Goal: Transaction & Acquisition: Purchase product/service

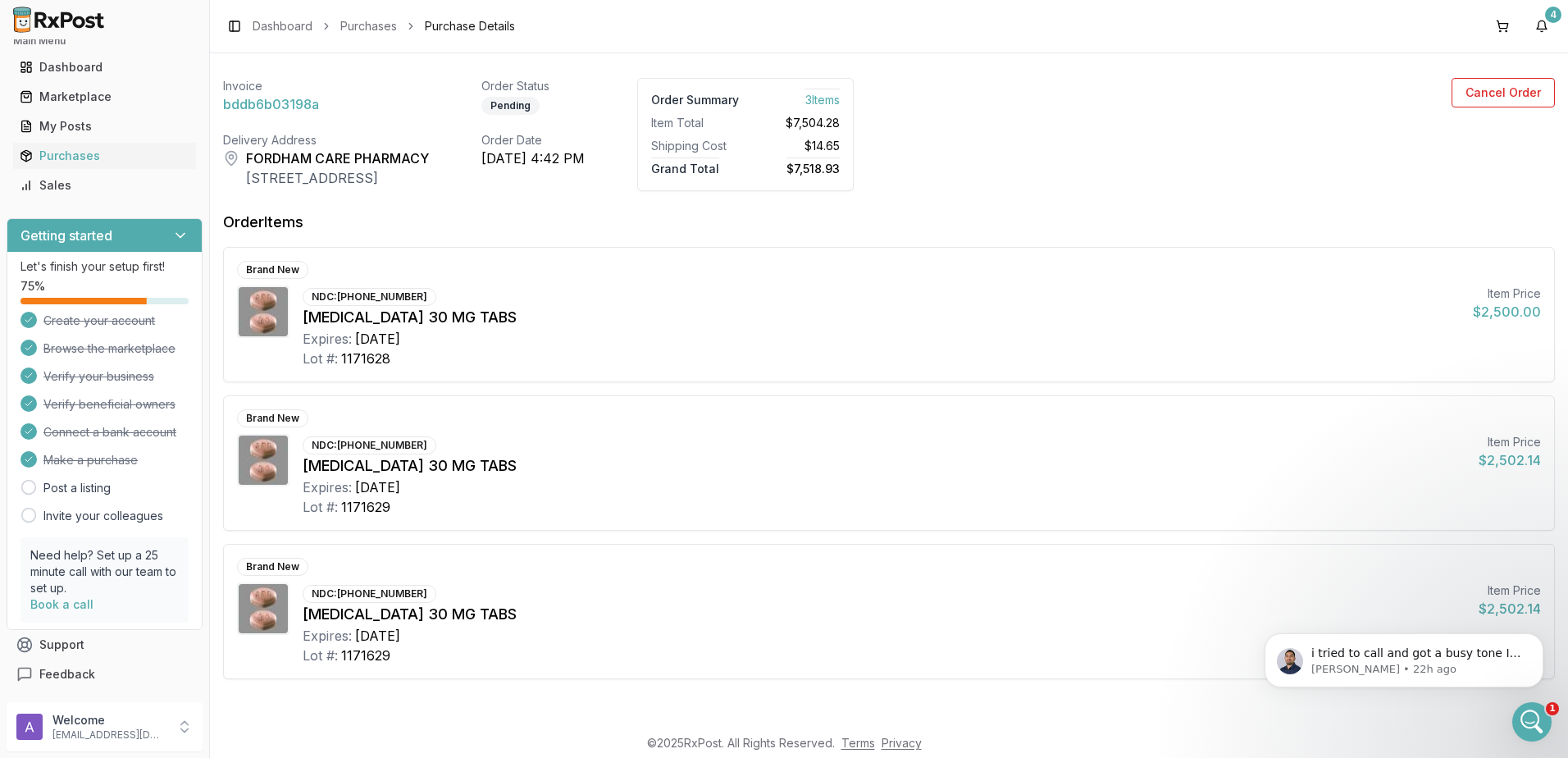
scroll to position [3, 0]
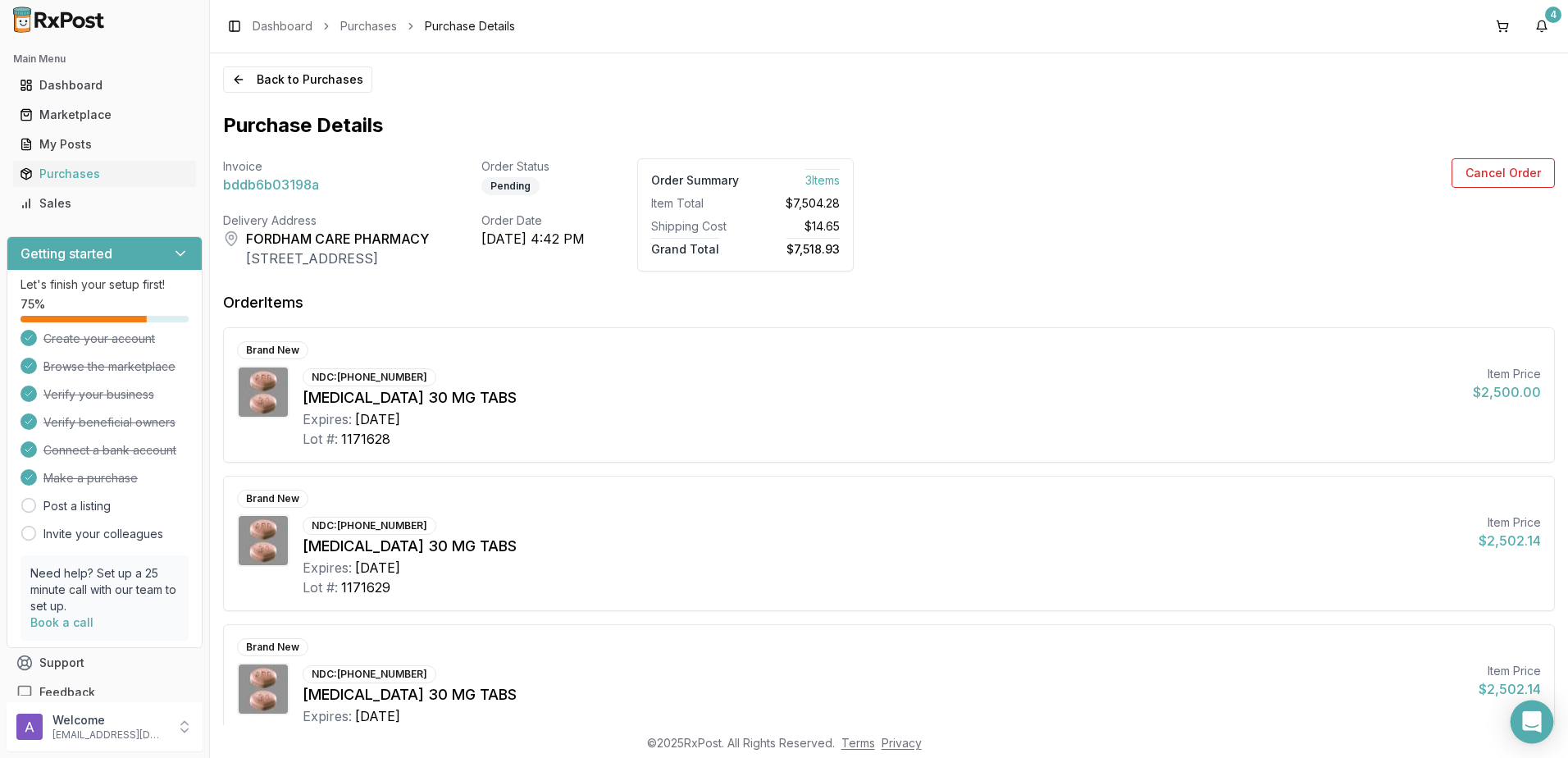
click at [1538, 719] on icon "Open Intercom Messenger" at bounding box center [1531, 722] width 19 height 22
drag, startPoint x: 1565, startPoint y: 736, endPoint x: 1555, endPoint y: 724, distance: 15.6
click at [1562, 734] on footer "© 2025 RxPost. All Rights Reserved. Terms Privacy" at bounding box center [784, 743] width 1568 height 29
click at [1548, 718] on div "Open Intercom Messenger" at bounding box center [1529, 719] width 54 height 54
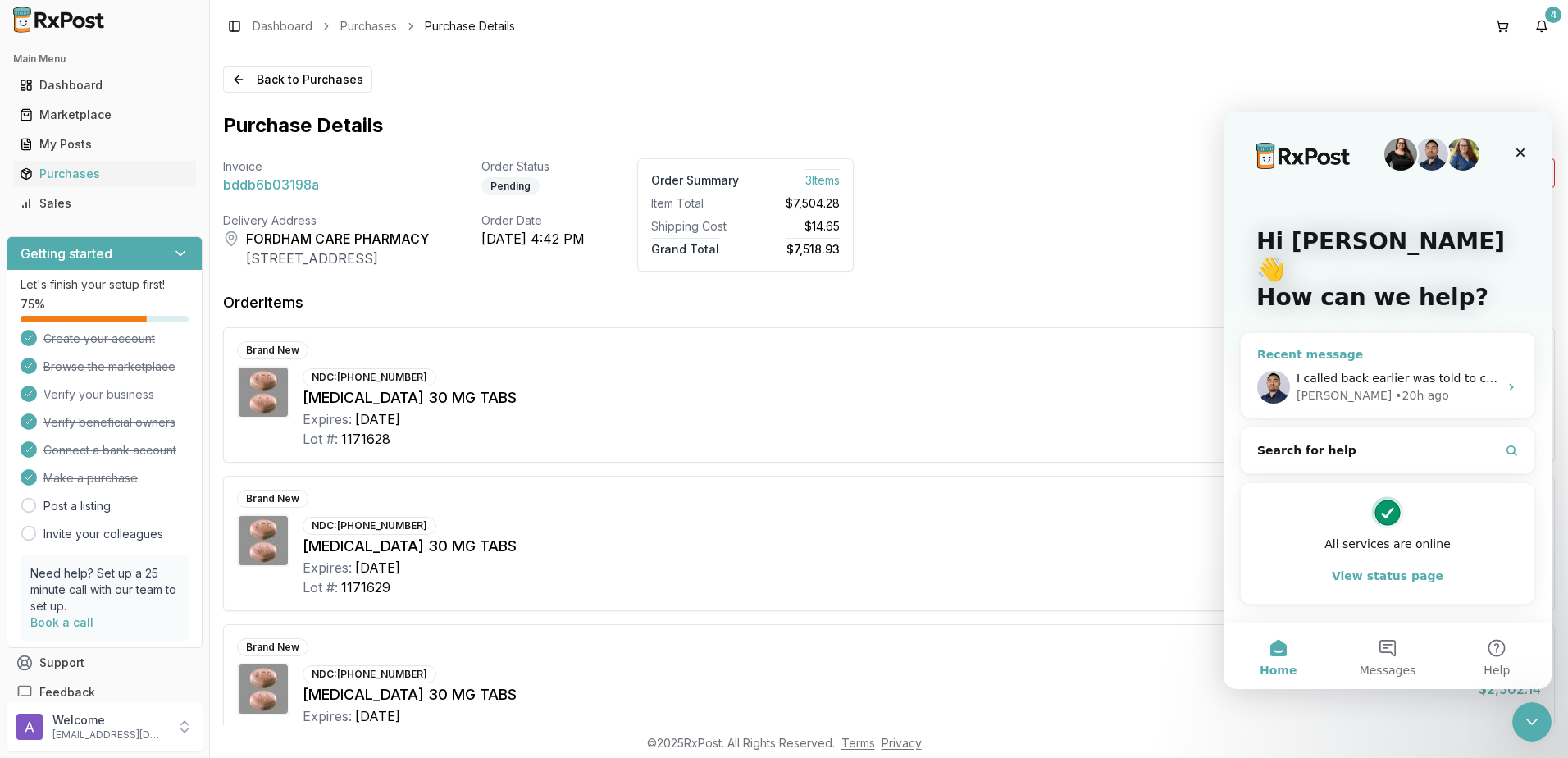
click at [1410, 387] on div "Manuel • 20h ago" at bounding box center [1398, 396] width 202 height 18
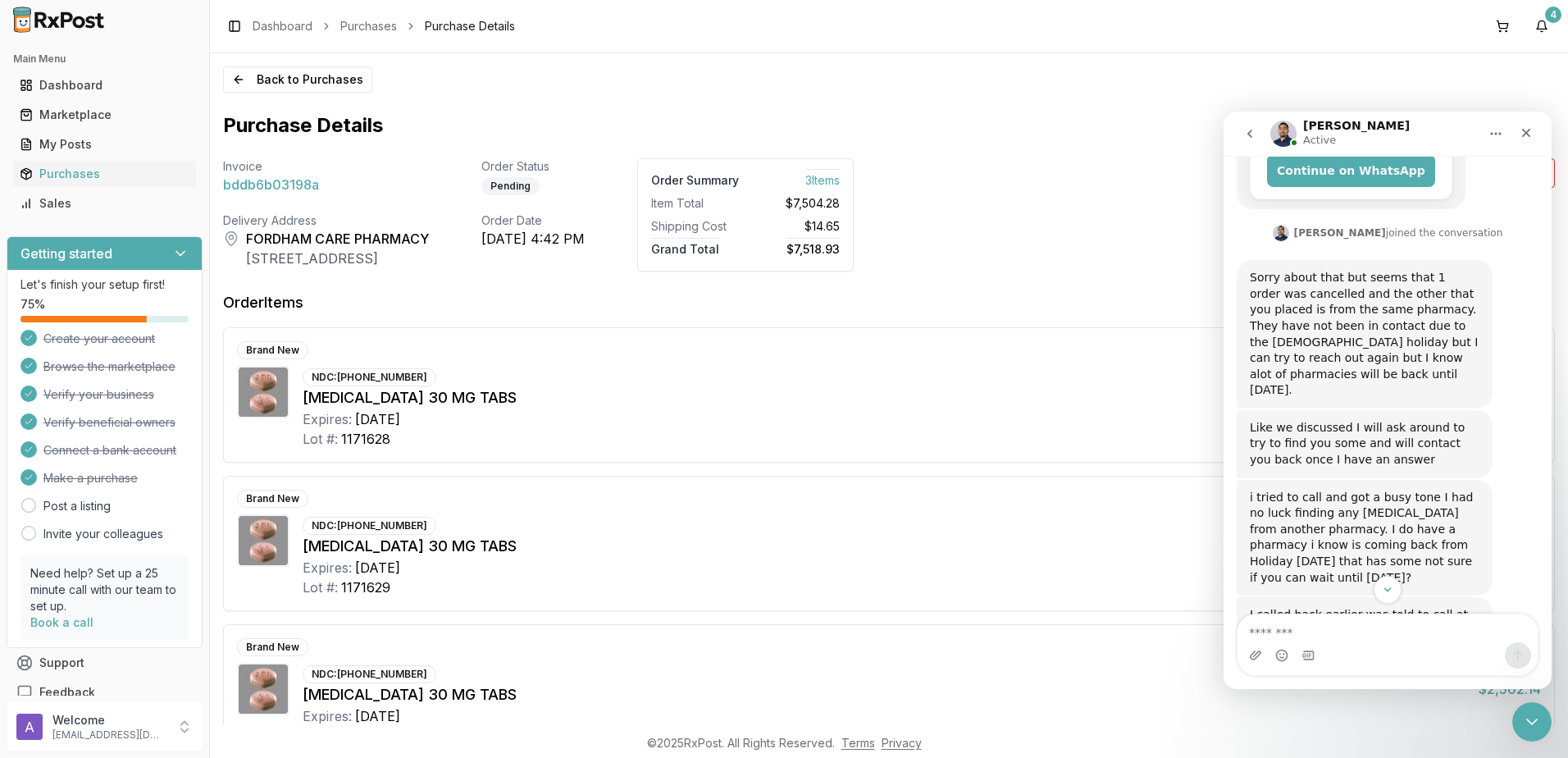
scroll to position [402, 0]
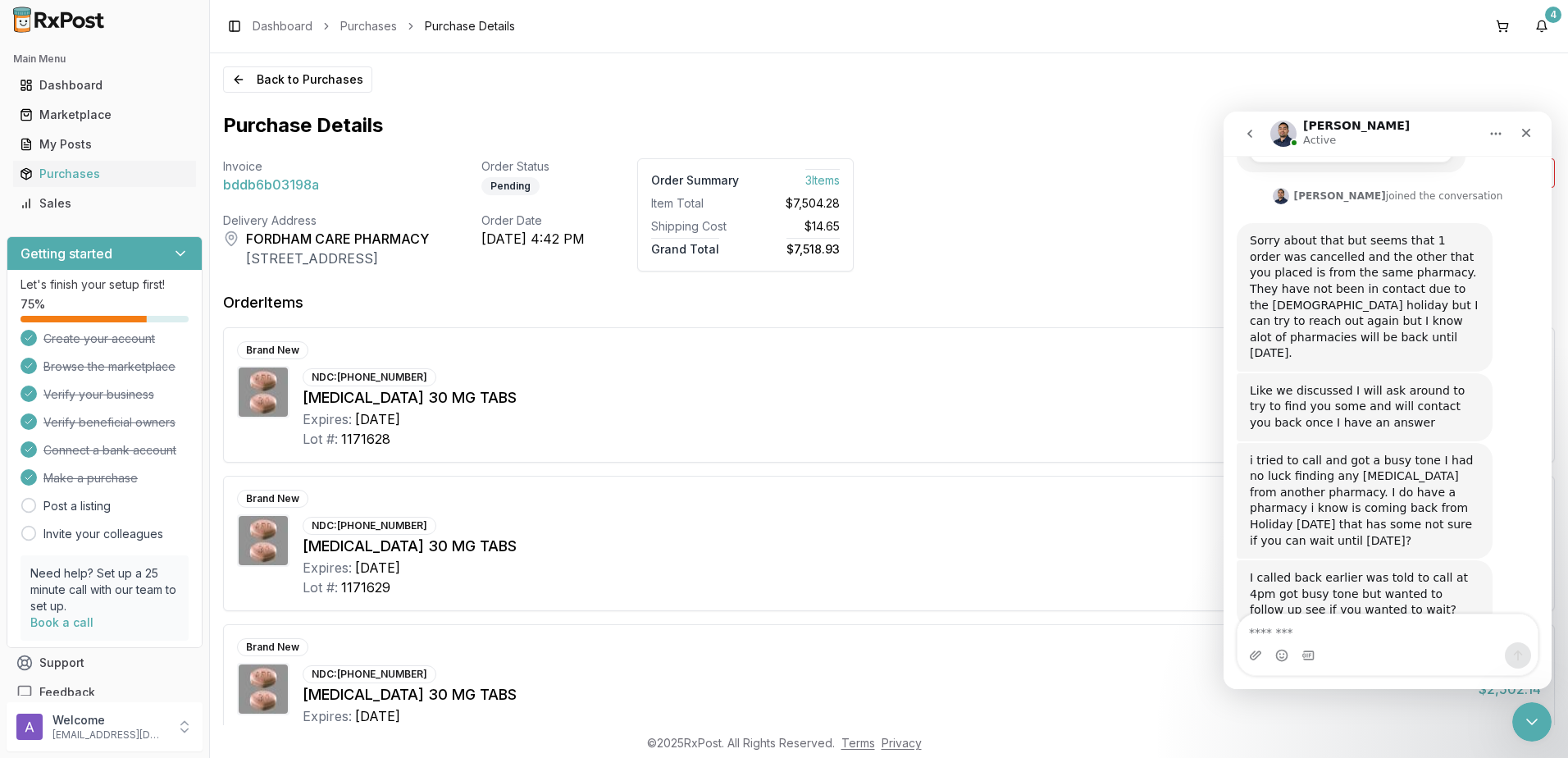
click at [1327, 638] on textarea "Message…" at bounding box center [1387, 628] width 300 height 28
type textarea "**********"
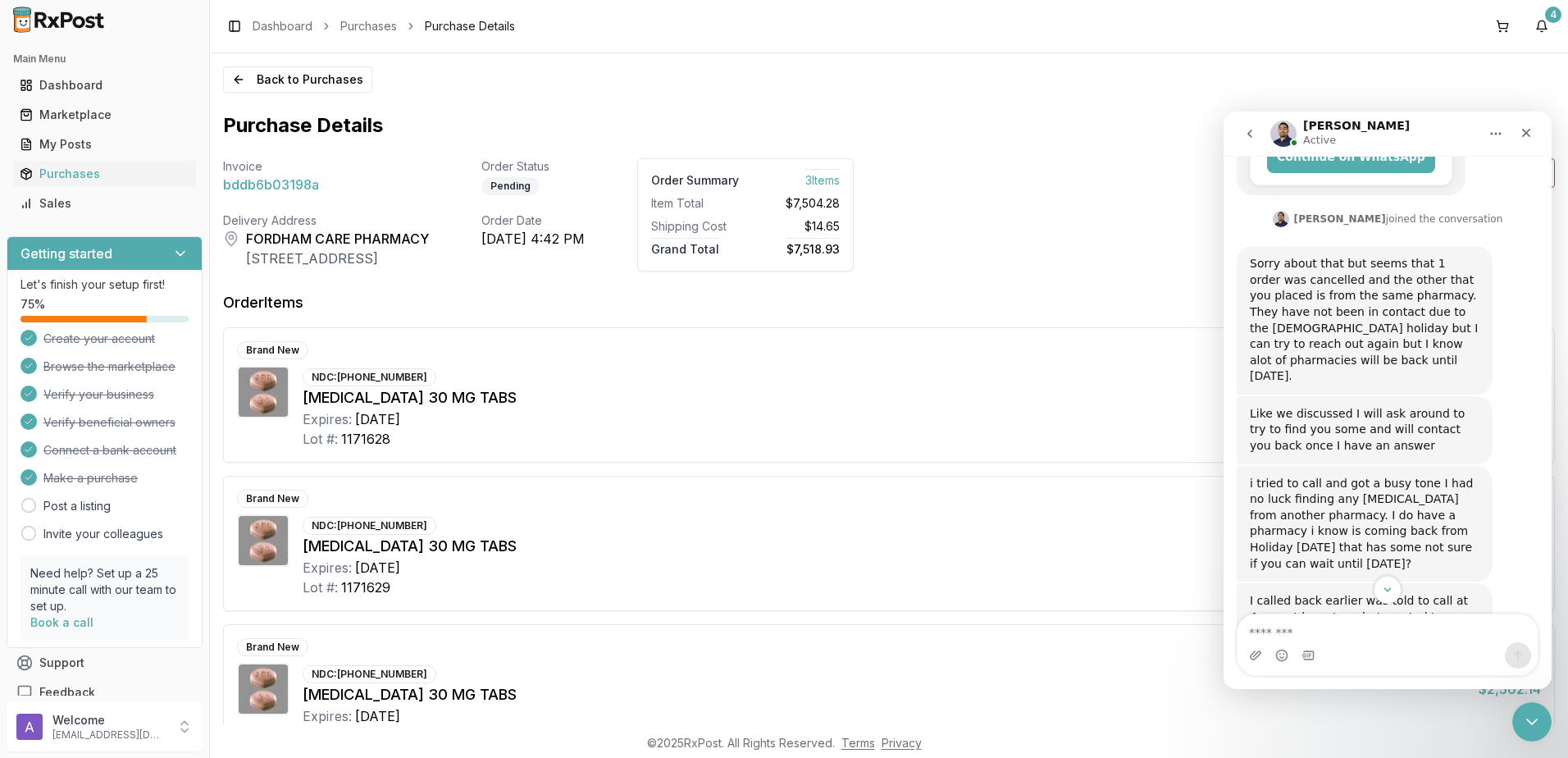
scroll to position [495, 0]
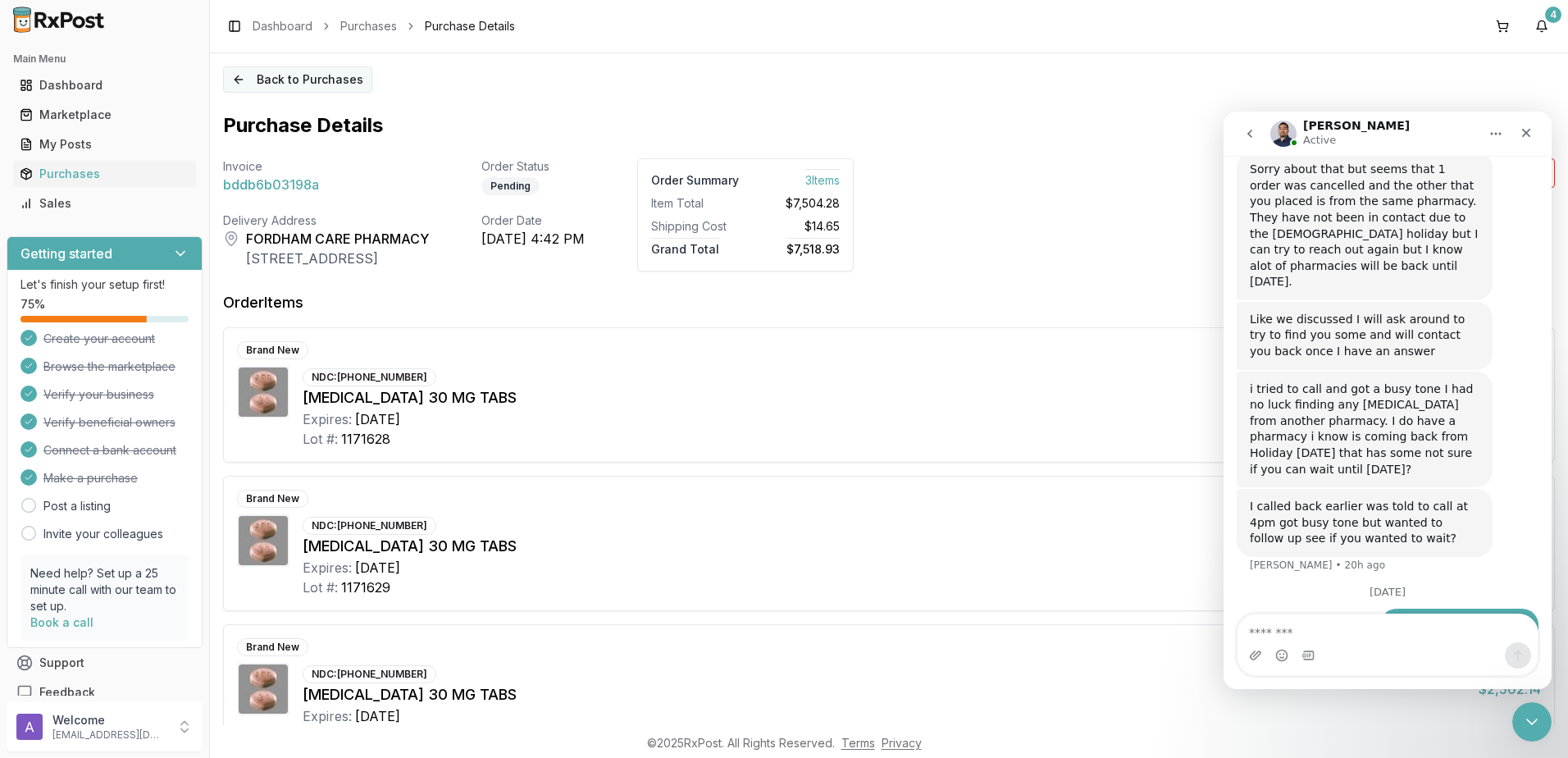
click at [312, 78] on button "Back to Purchases" at bounding box center [297, 79] width 150 height 26
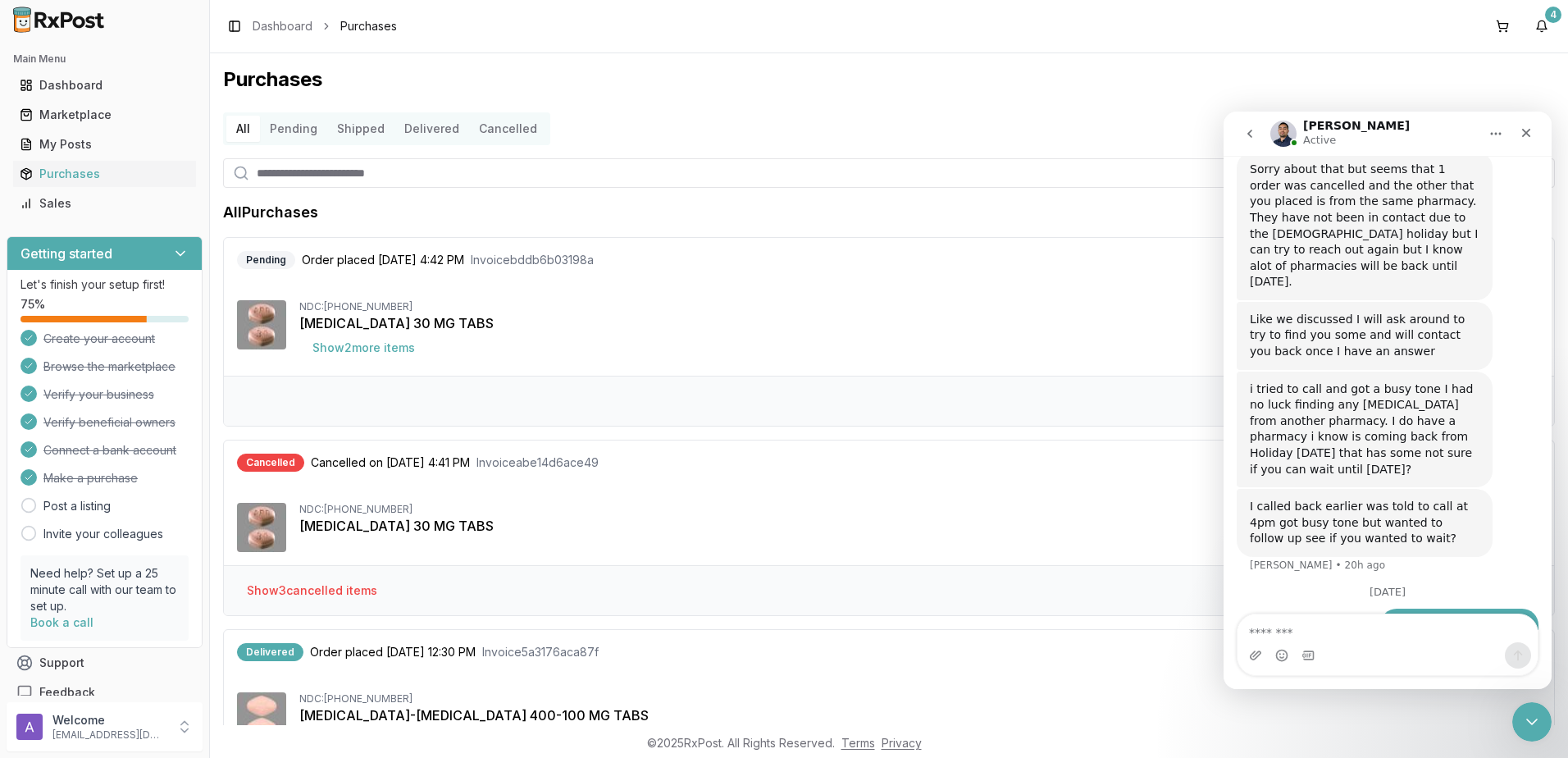
click at [816, 412] on div "View Details Cancel Order" at bounding box center [889, 400] width 1330 height 50
drag, startPoint x: 816, startPoint y: 412, endPoint x: 1043, endPoint y: 295, distance: 255.4
click at [1043, 295] on div "Pending Order placed 10/06/2025 4:42 PM Invoice bddb6b03198a Total price $7,518…" at bounding box center [889, 306] width 1330 height 138
click at [1527, 133] on icon "Close" at bounding box center [1526, 133] width 9 height 9
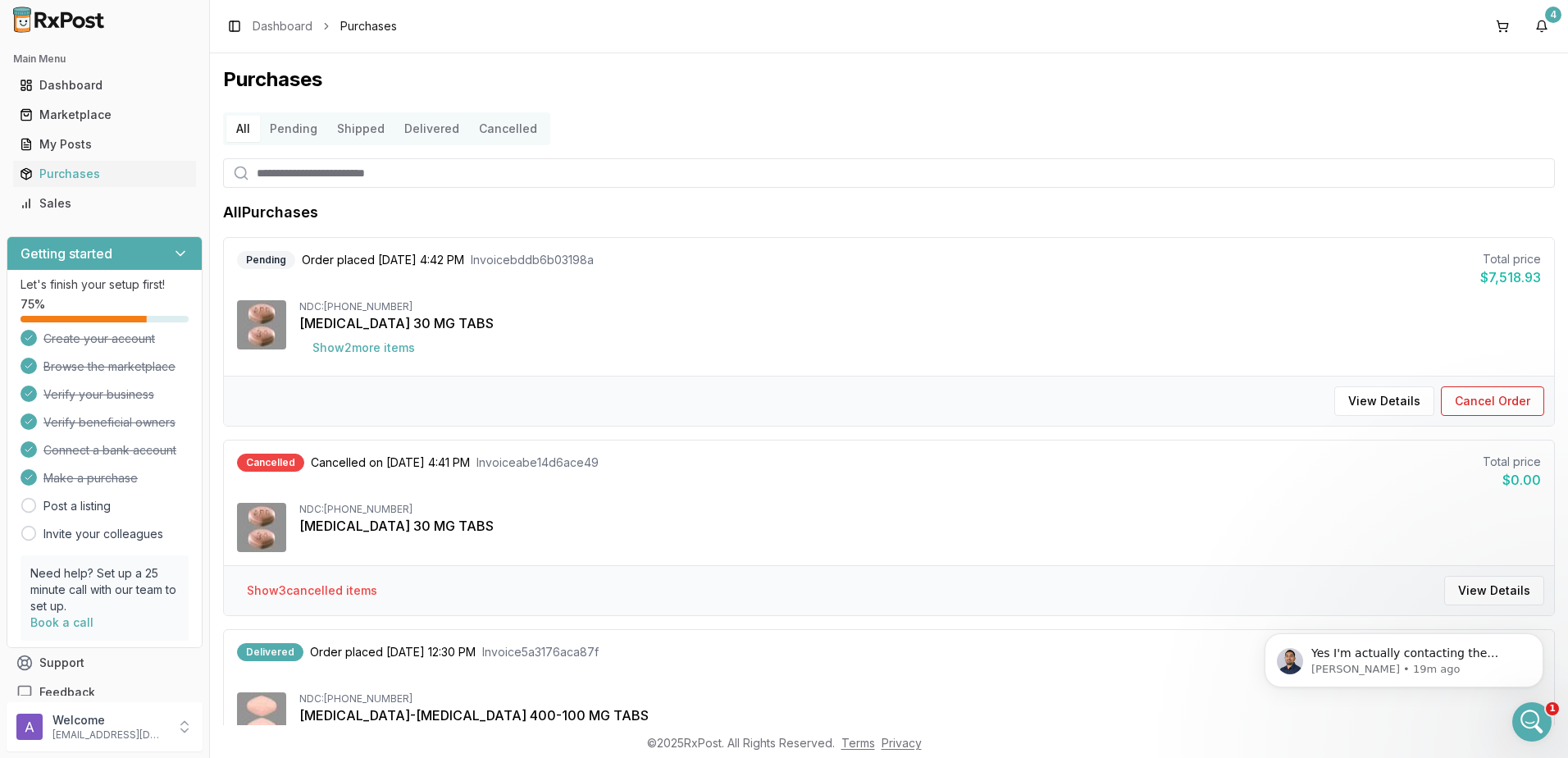
scroll to position [560, 0]
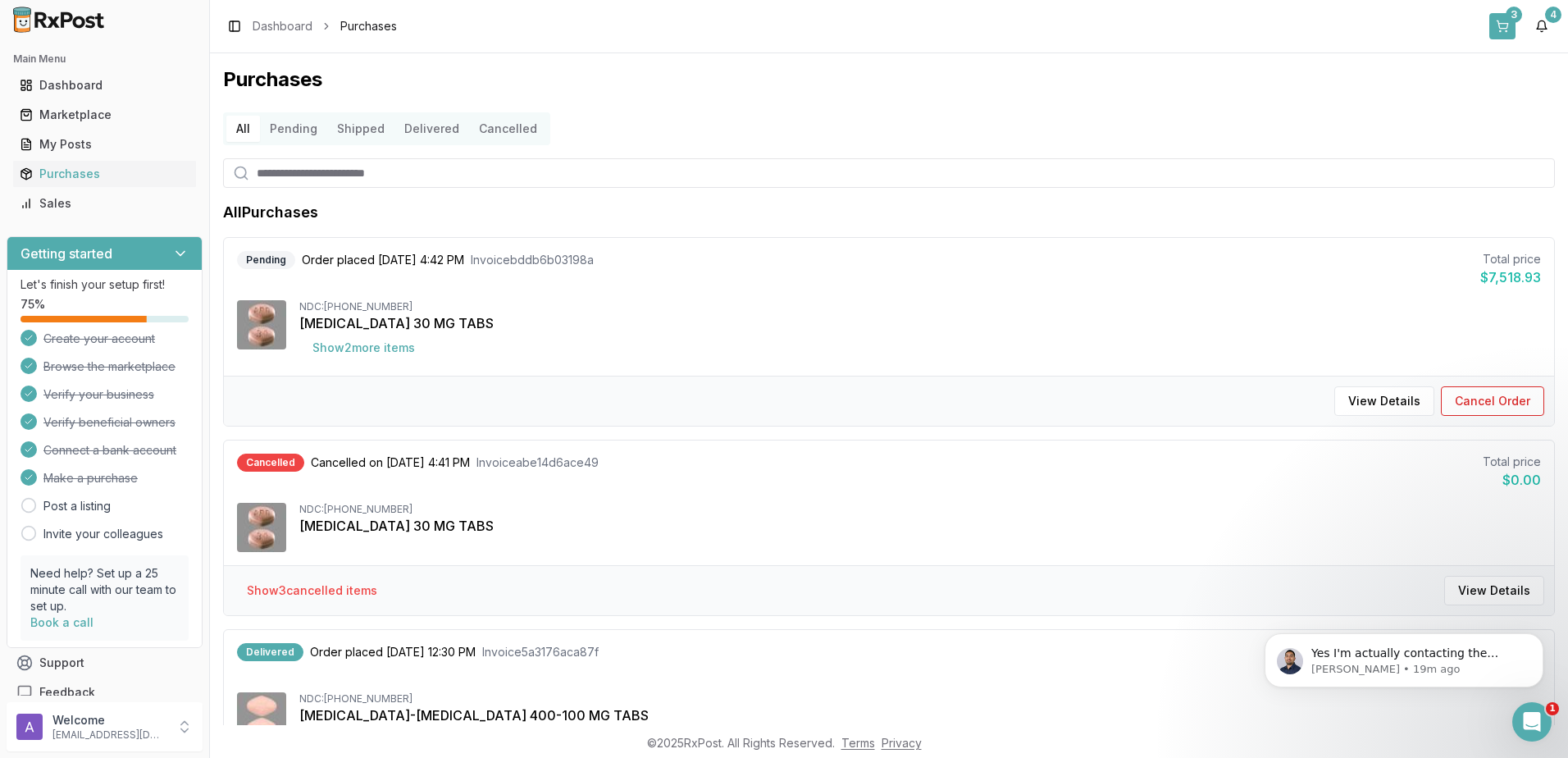
click at [1508, 15] on div "3" at bounding box center [1513, 15] width 17 height 17
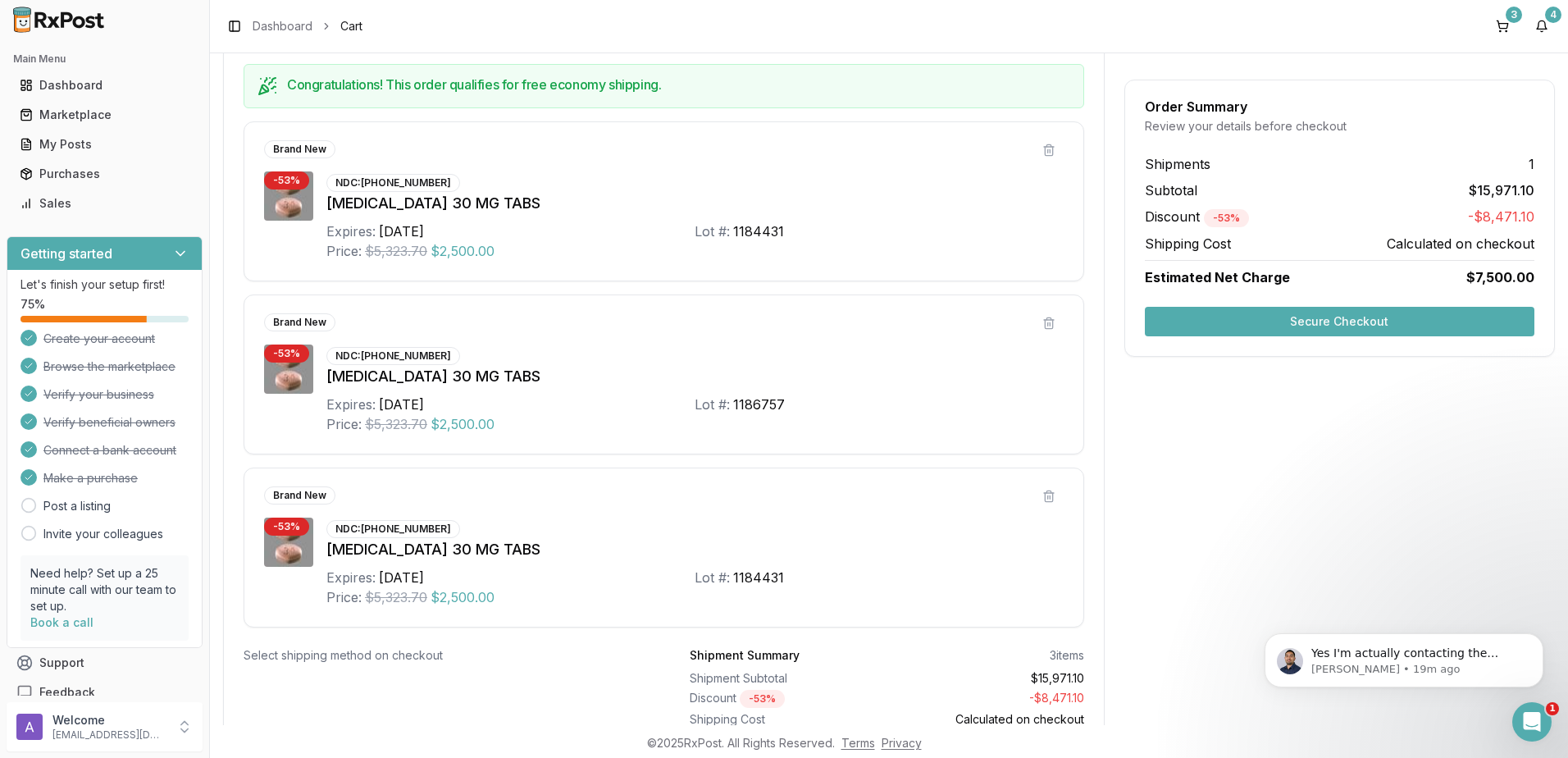
scroll to position [402, 0]
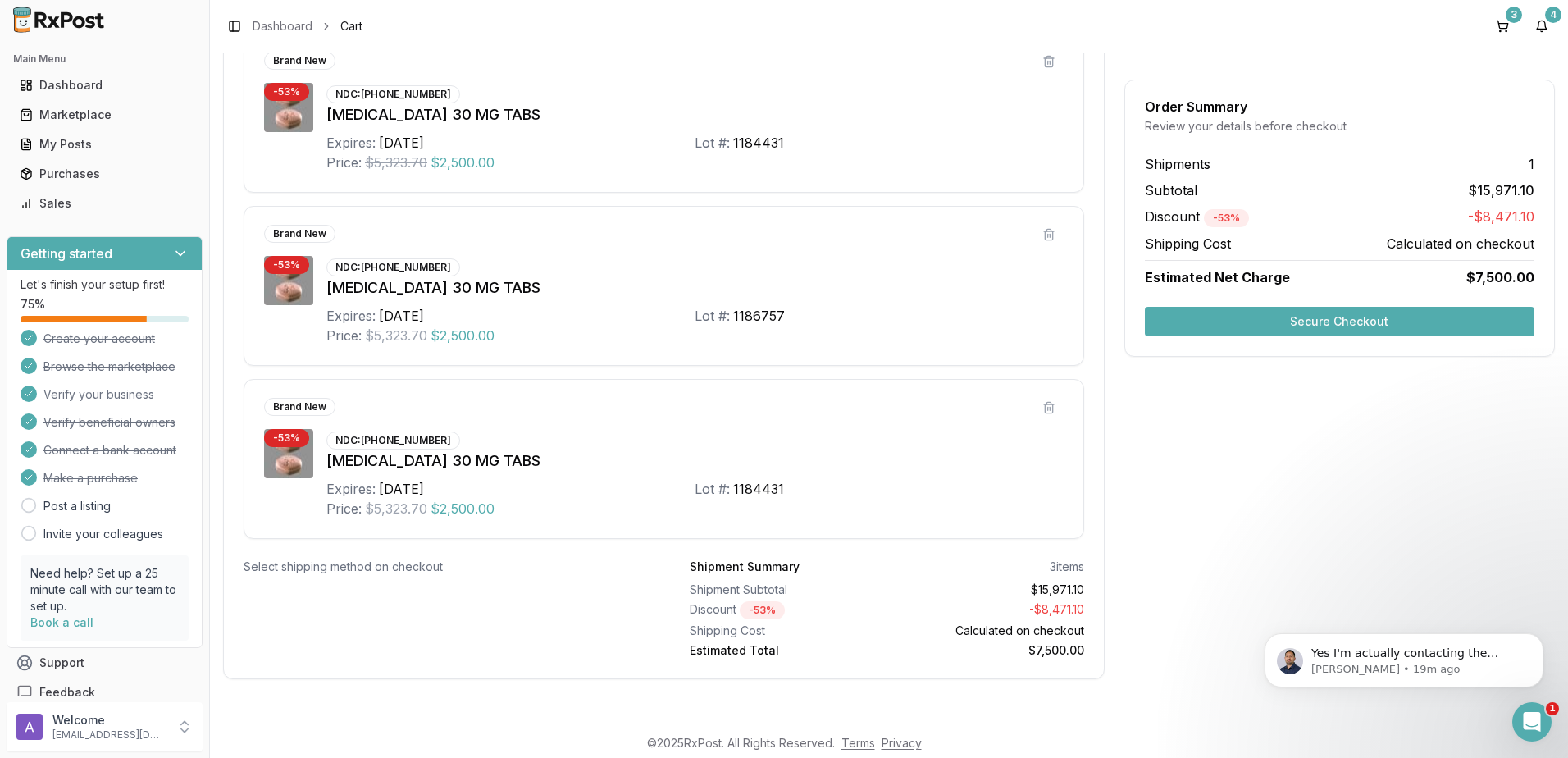
click at [1379, 310] on button "Secure Checkout" at bounding box center [1340, 322] width 389 height 29
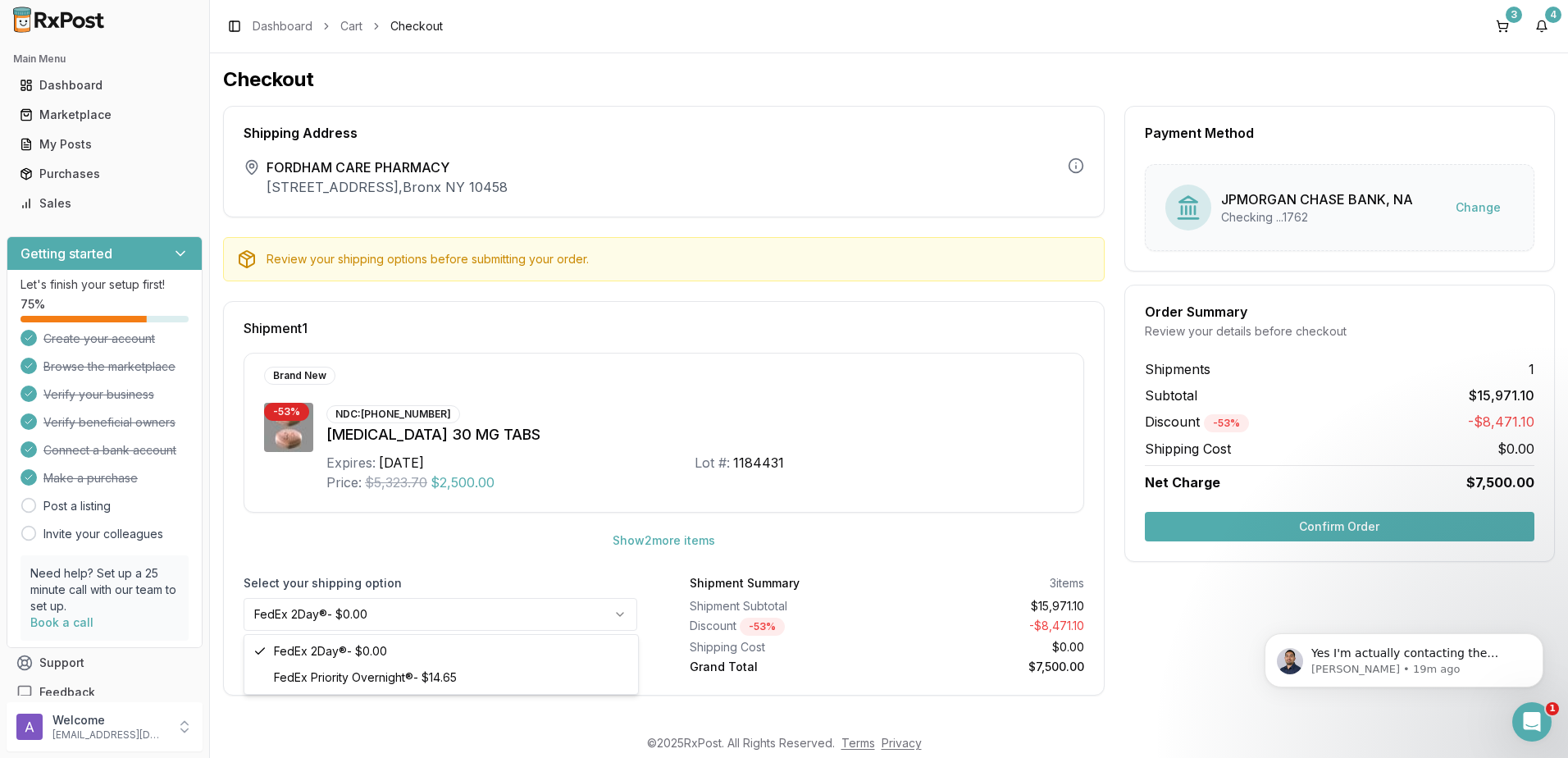
click at [506, 619] on html "Main Menu Dashboard Marketplace My Posts Purchases Sales Getting started Let's …" at bounding box center [784, 379] width 1568 height 758
click at [519, 612] on html "Main Menu Dashboard Marketplace My Posts Purchases Sales Getting started Let's …" at bounding box center [784, 379] width 1568 height 758
click at [1042, 420] on div "NDC: 55513-0137-60 Otezla 30 MG TABS Expires: 2027-09-30 Lot #: 1184431 Price: …" at bounding box center [695, 447] width 738 height 89
click at [1262, 530] on button "Confirm Order" at bounding box center [1340, 526] width 389 height 29
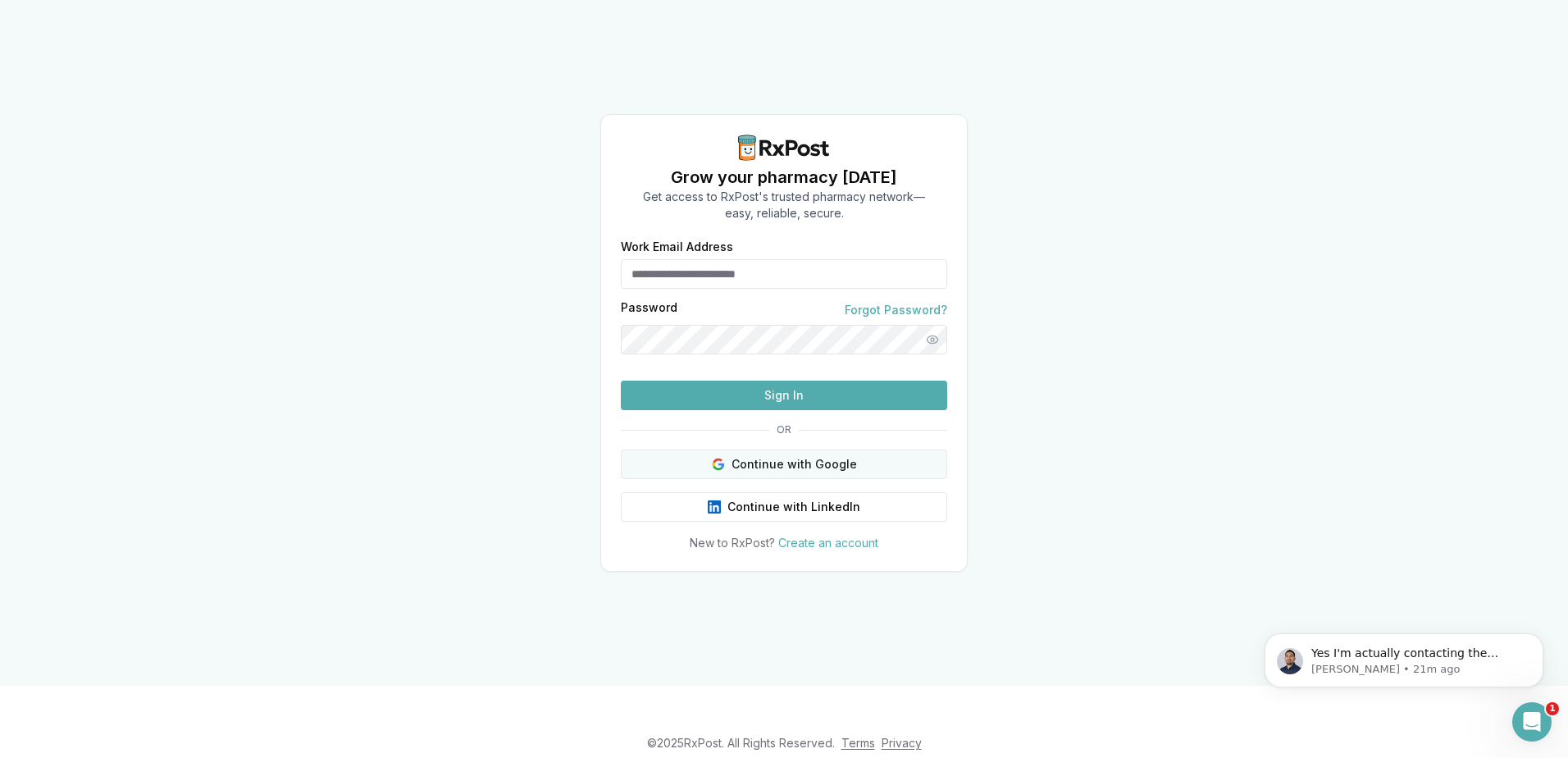
click at [803, 479] on button "Continue with Google" at bounding box center [784, 464] width 327 height 29
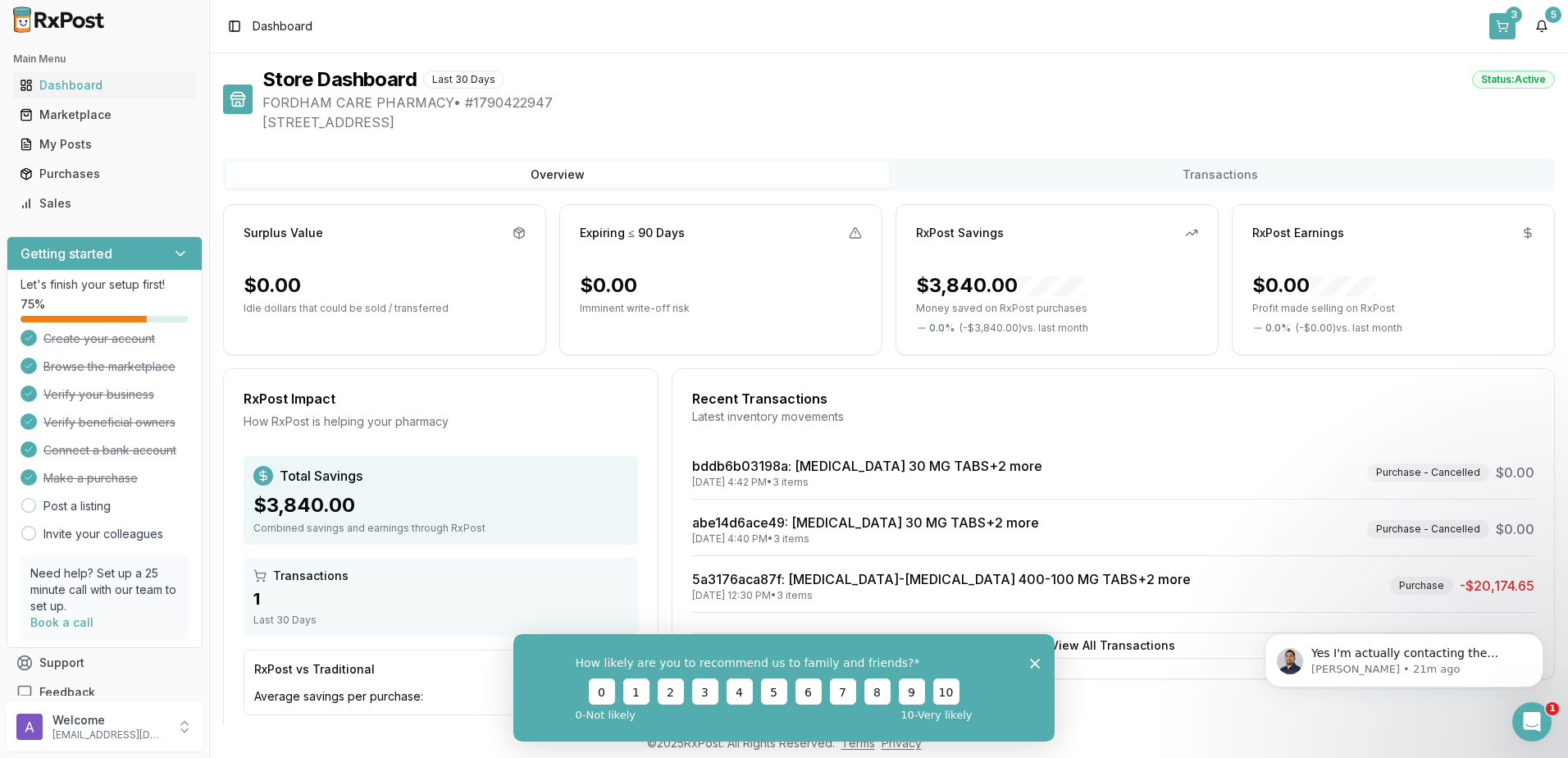
click at [1505, 33] on button "3" at bounding box center [1502, 25] width 26 height 26
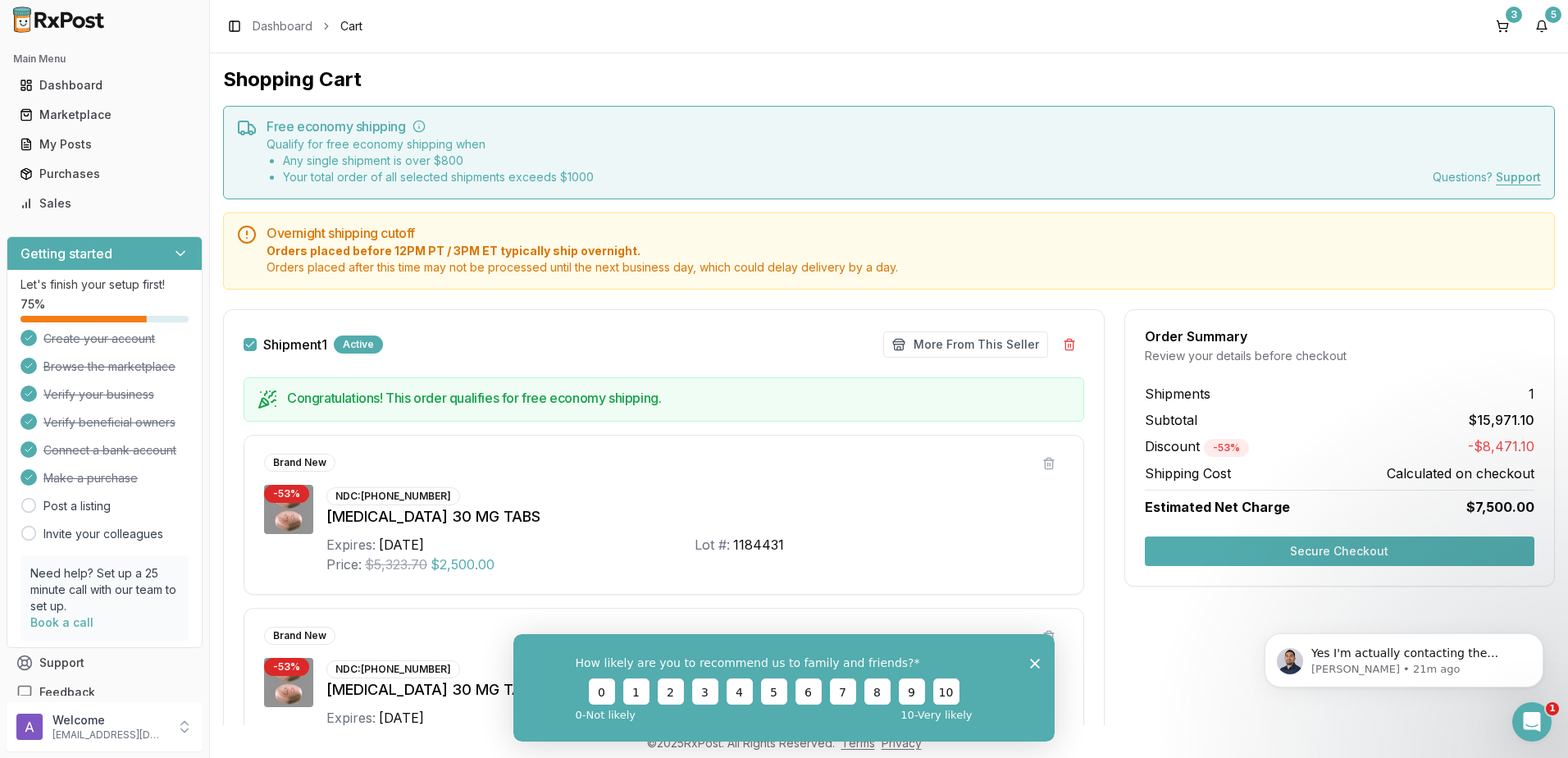
click at [1201, 551] on button "Secure Checkout" at bounding box center [1340, 551] width 389 height 29
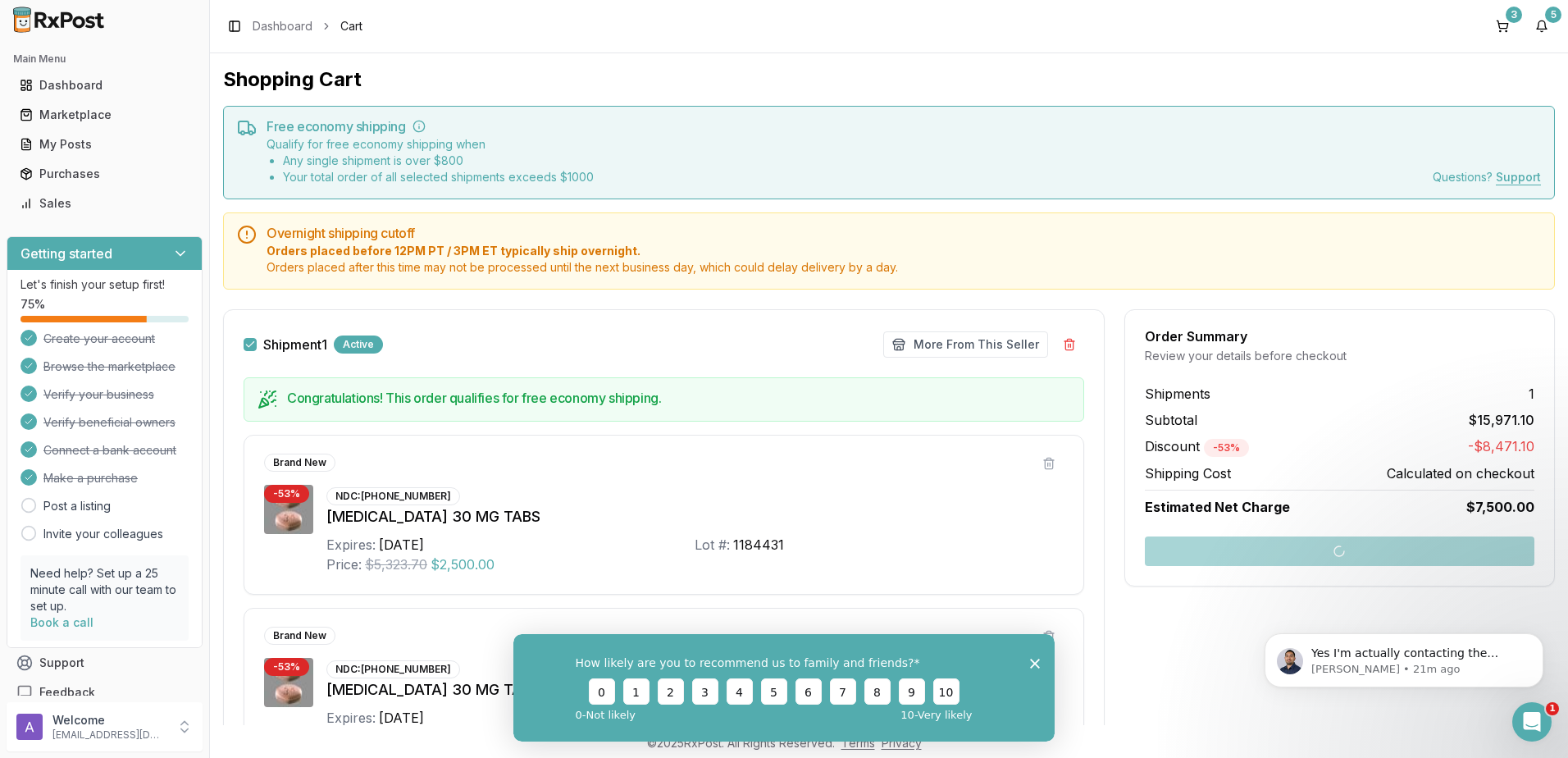
click at [1039, 664] on icon "Close survey" at bounding box center [1035, 662] width 10 height 10
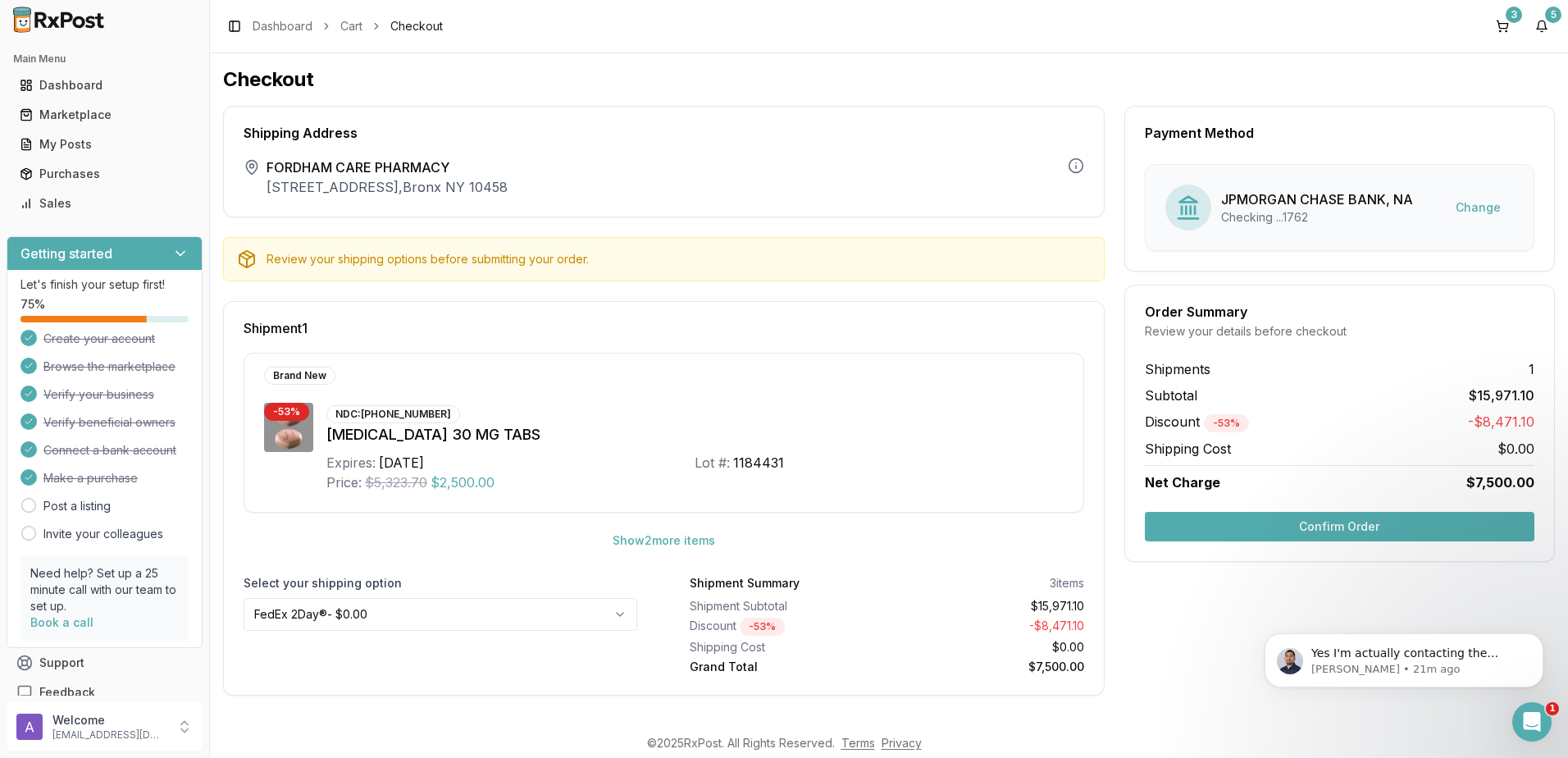
click at [510, 623] on html "Main Menu Dashboard Marketplace My Posts Purchases Sales Getting started Let's …" at bounding box center [784, 379] width 1568 height 758
click at [1232, 524] on button "Confirm Order" at bounding box center [1340, 526] width 389 height 29
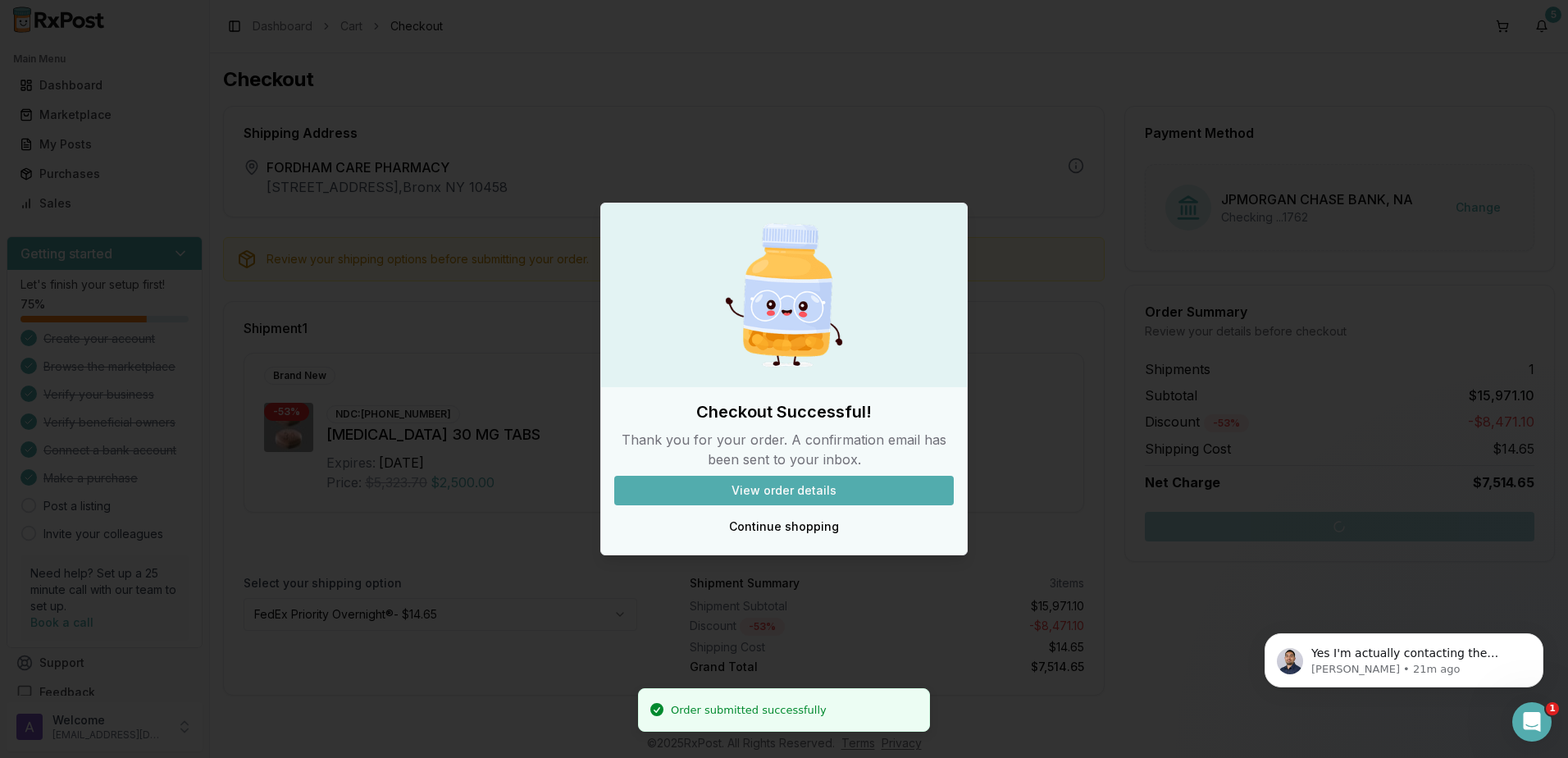
click at [835, 499] on button "View order details" at bounding box center [784, 490] width 339 height 29
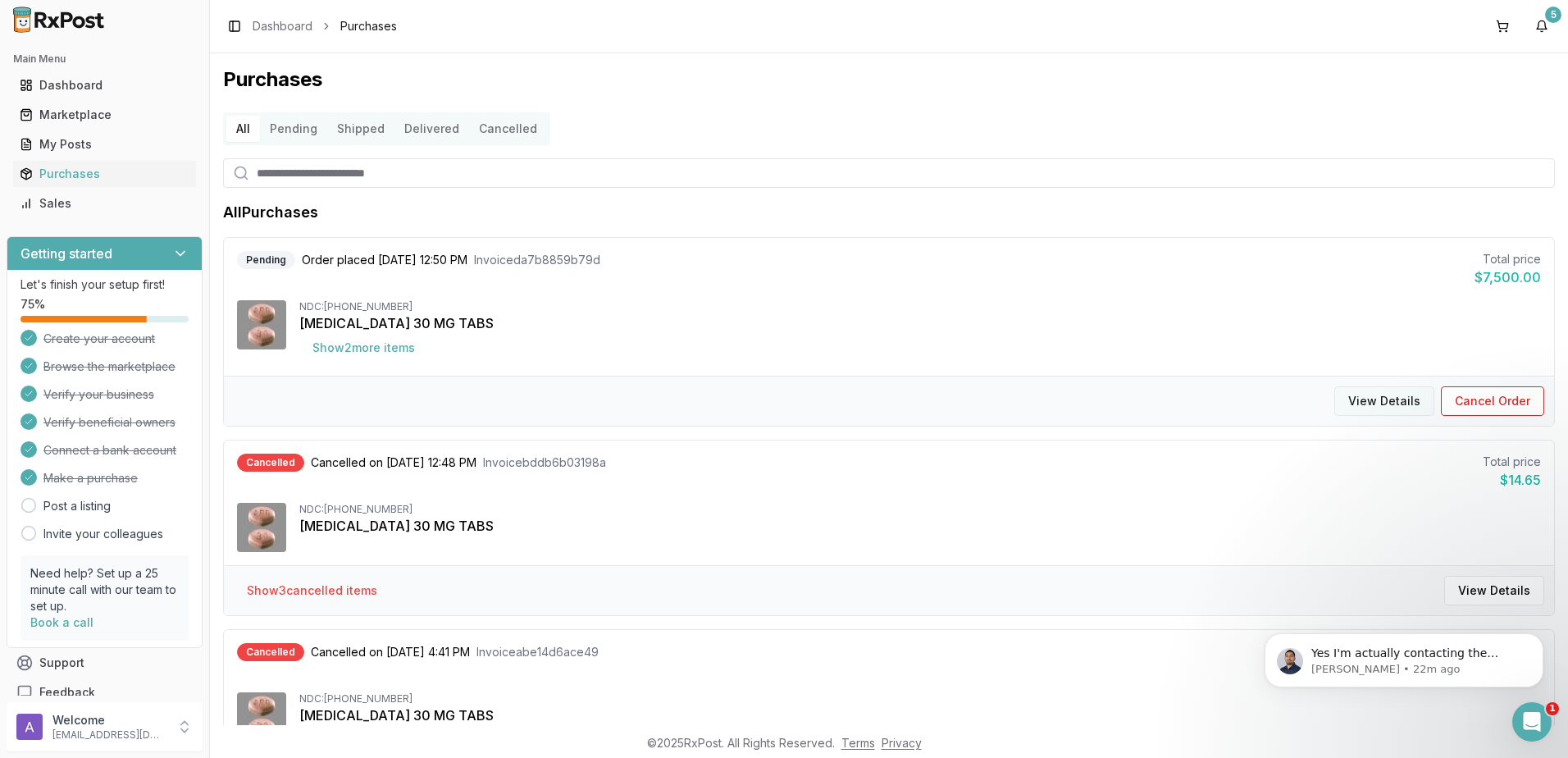
click at [1393, 407] on button "View Details" at bounding box center [1384, 401] width 100 height 29
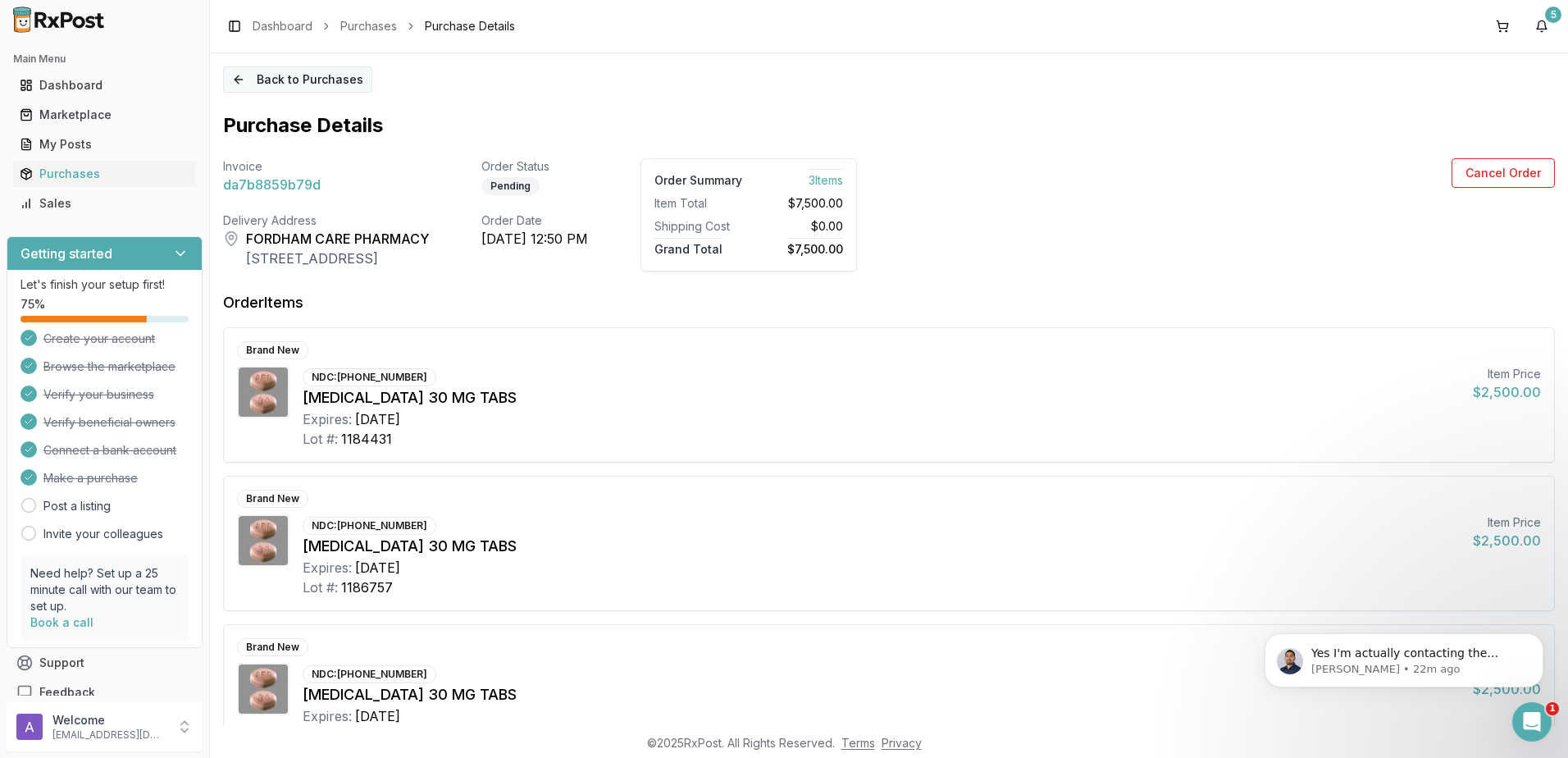
click at [233, 73] on button "Back to Purchases" at bounding box center [297, 79] width 150 height 26
